Goal: Task Accomplishment & Management: Complete application form

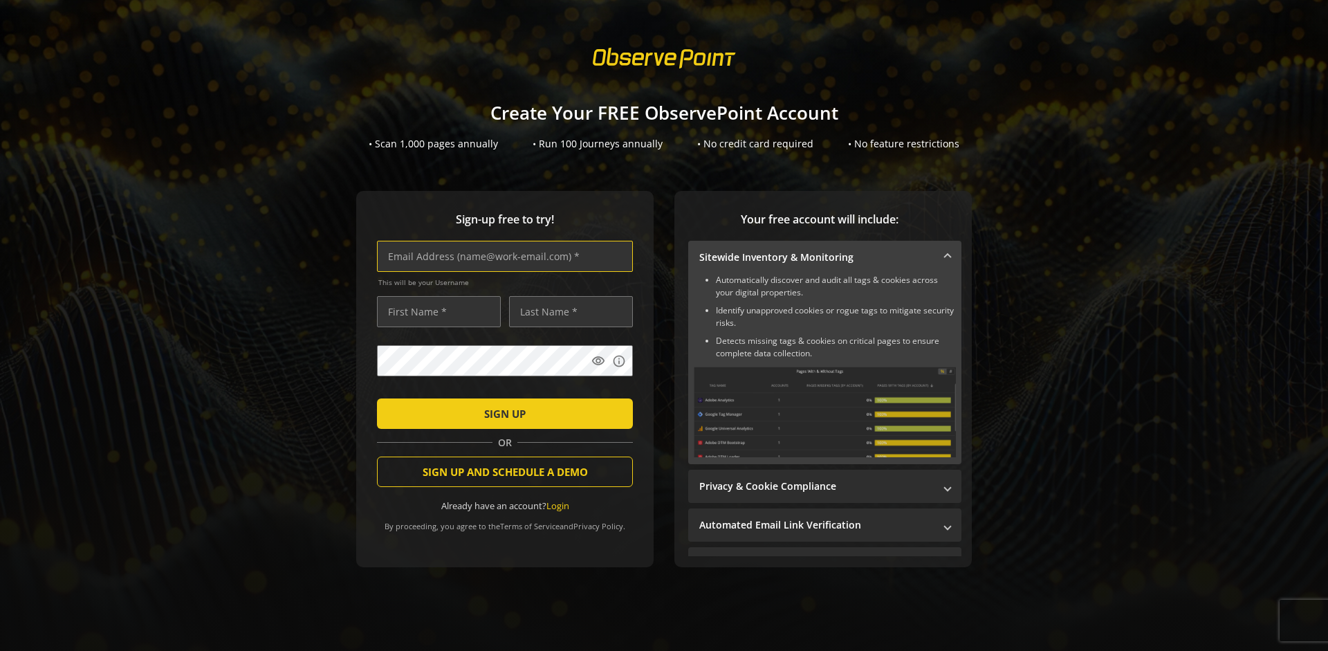
click at [501, 256] on input "text" at bounding box center [505, 256] width 256 height 31
type input "[EMAIL_ADDRESS][DOMAIN_NAME]"
click at [435, 311] on input "text" at bounding box center [439, 311] width 124 height 31
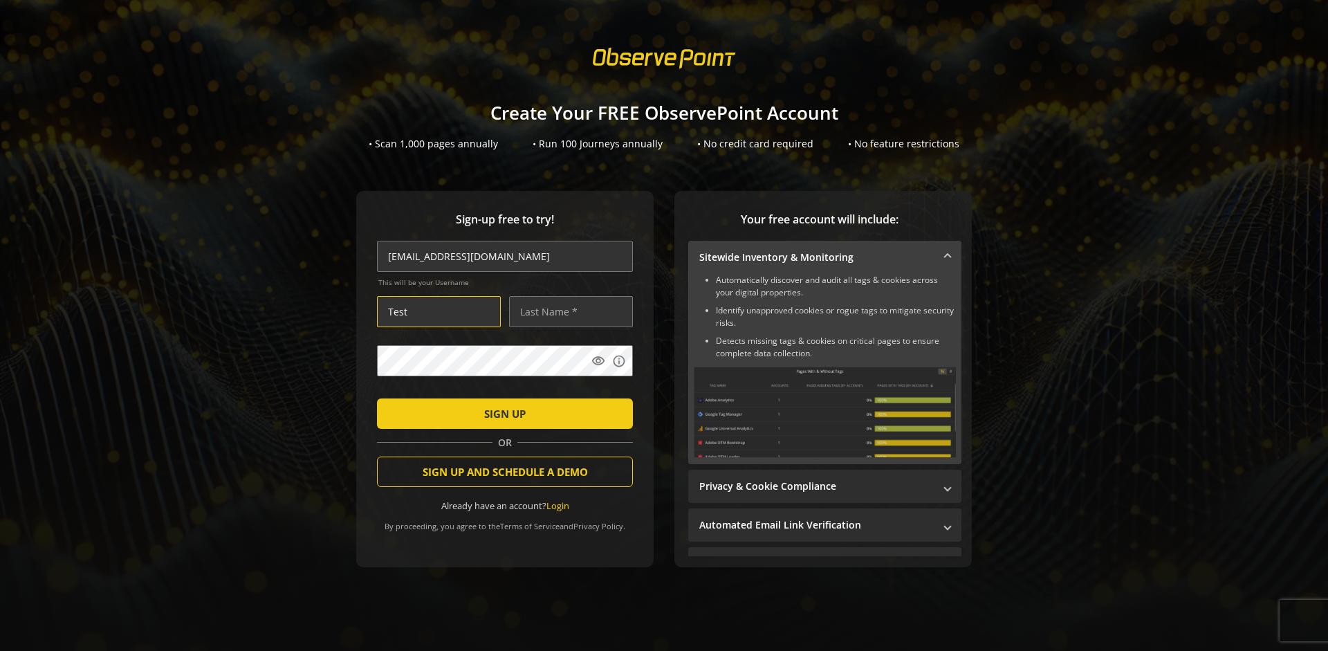
type input "Test"
click at [567, 311] on input "text" at bounding box center [571, 311] width 124 height 31
type input "Test"
click at [501, 413] on span "SIGN UP" at bounding box center [504, 413] width 41 height 25
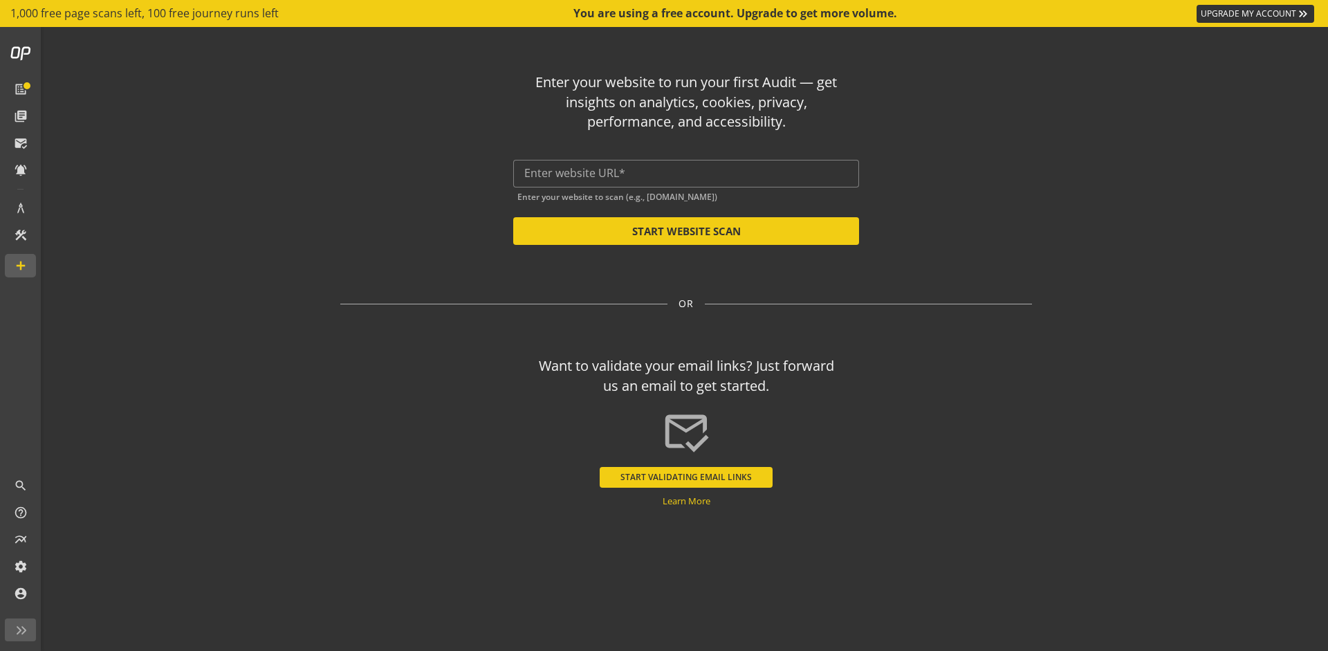
click at [686, 476] on button "START VALIDATING EMAIL LINKS" at bounding box center [685, 477] width 173 height 21
